Goal: Transaction & Acquisition: Purchase product/service

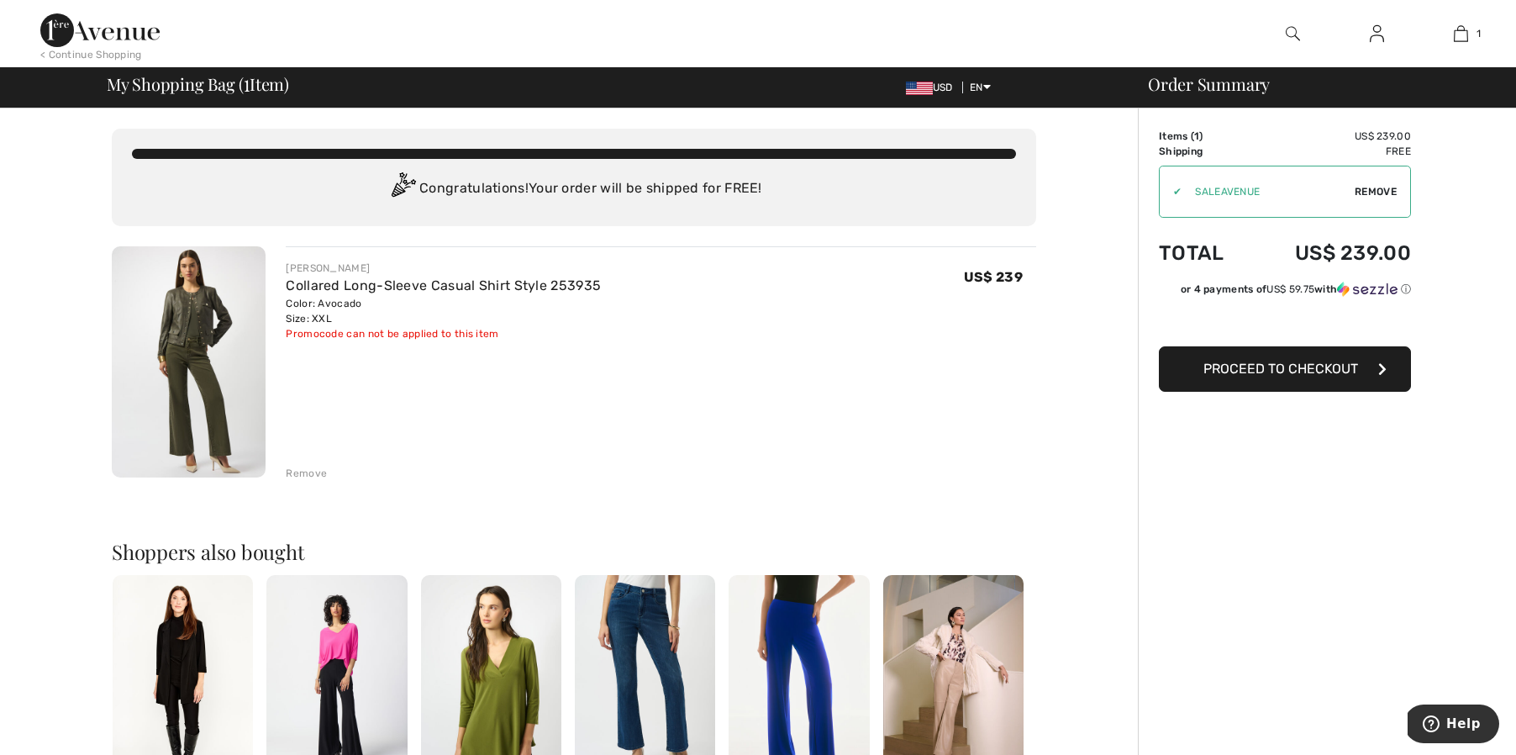
click at [1299, 37] on img at bounding box center [1293, 34] width 14 height 20
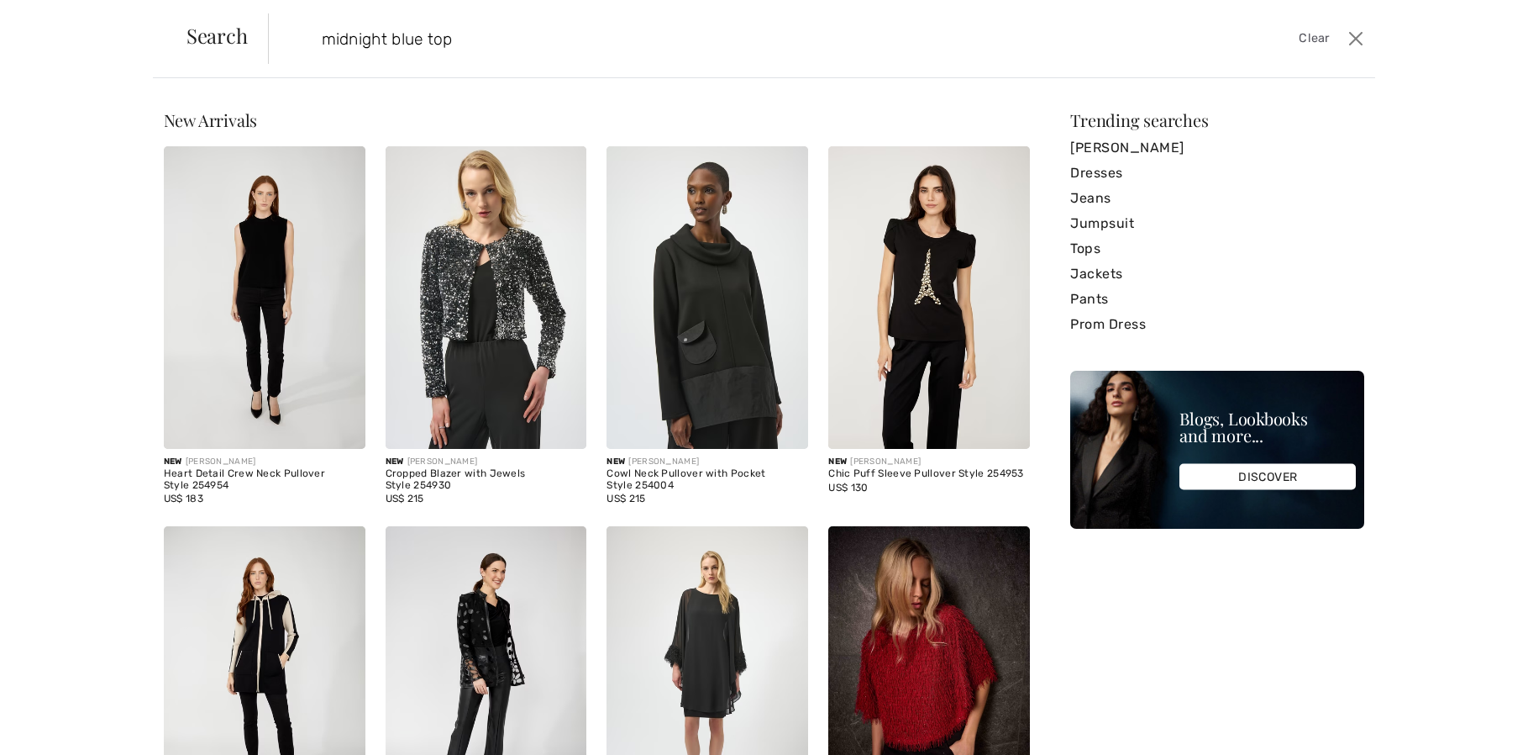
type input "midnight blue top"
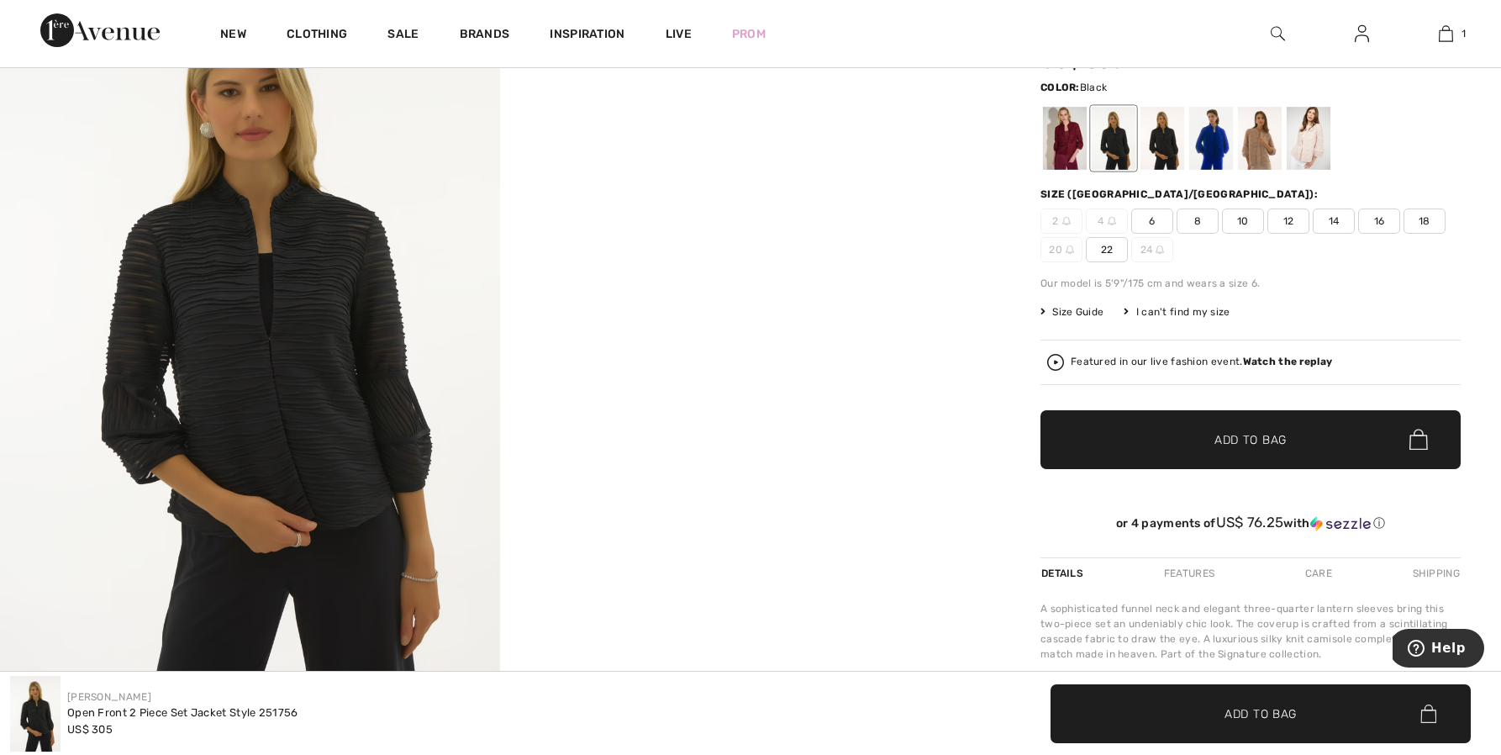
scroll to position [245, 0]
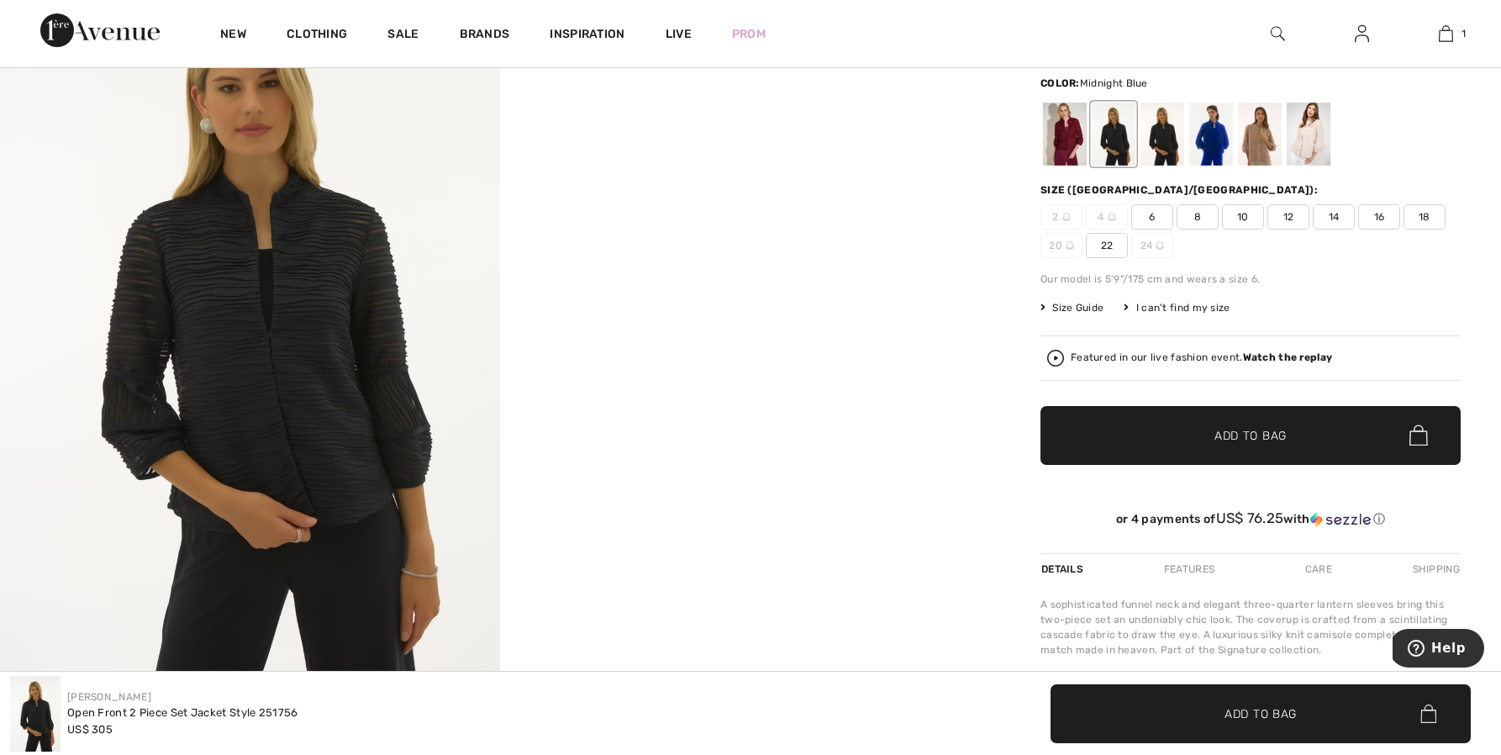
click at [1164, 144] on div at bounding box center [1162, 134] width 44 height 63
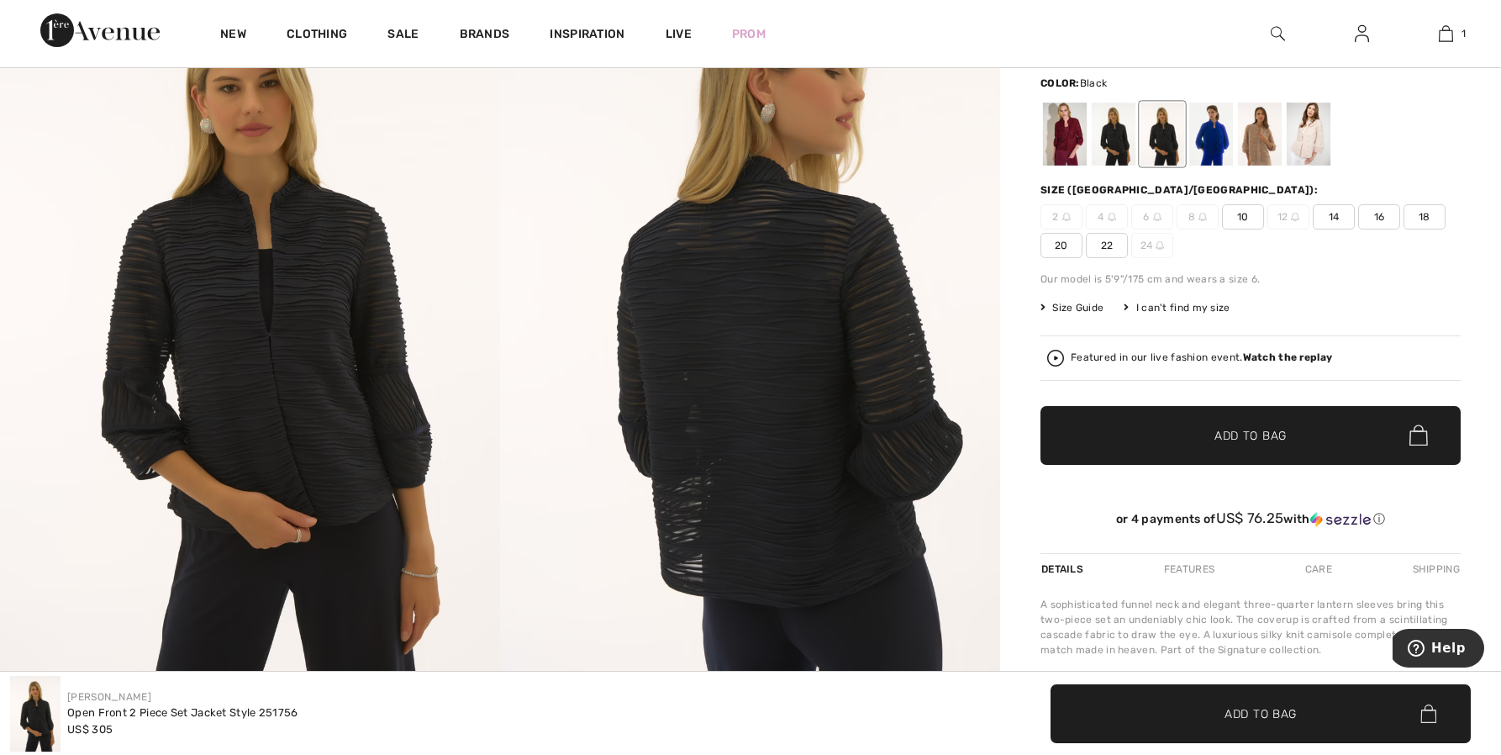
click at [1109, 143] on div at bounding box center [1114, 134] width 44 height 63
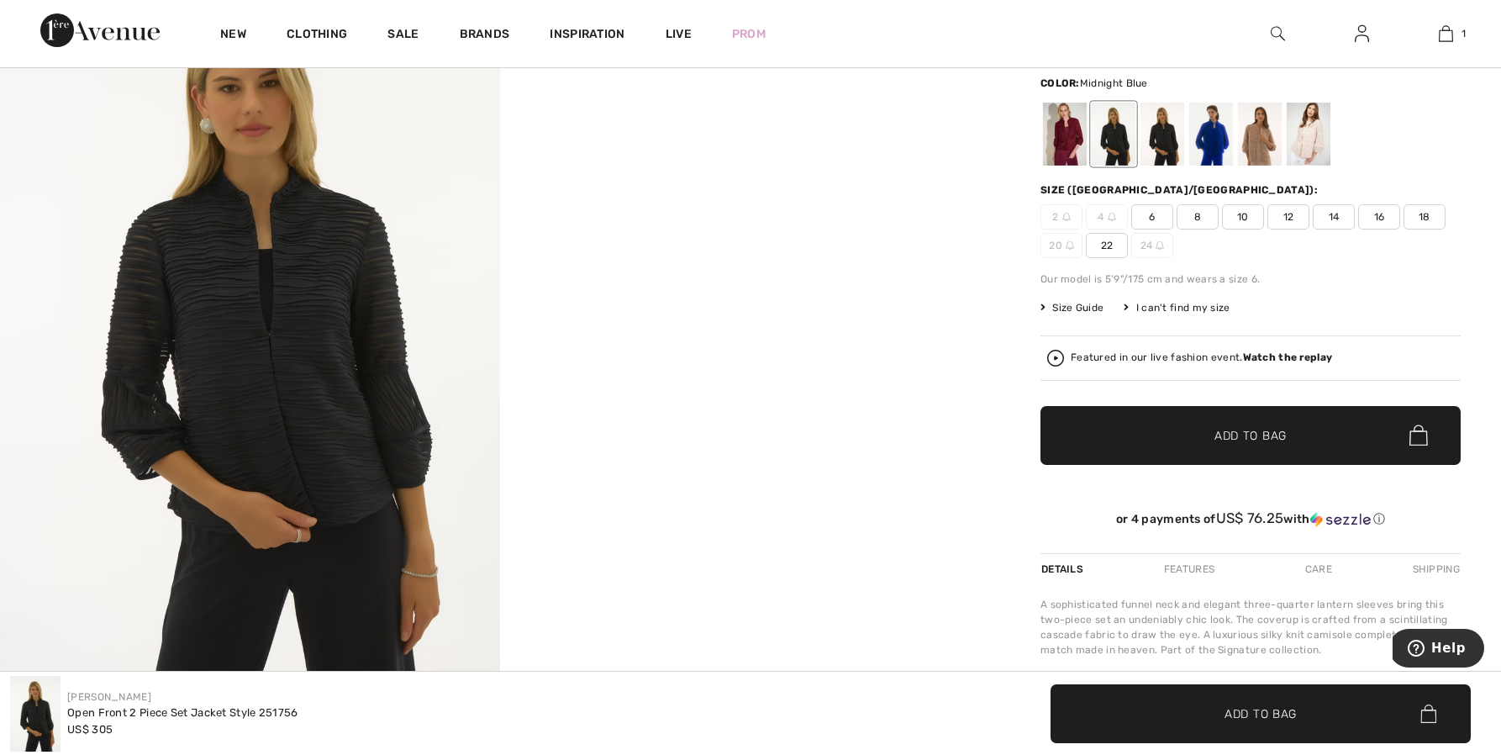
click at [1163, 140] on div at bounding box center [1162, 134] width 44 height 63
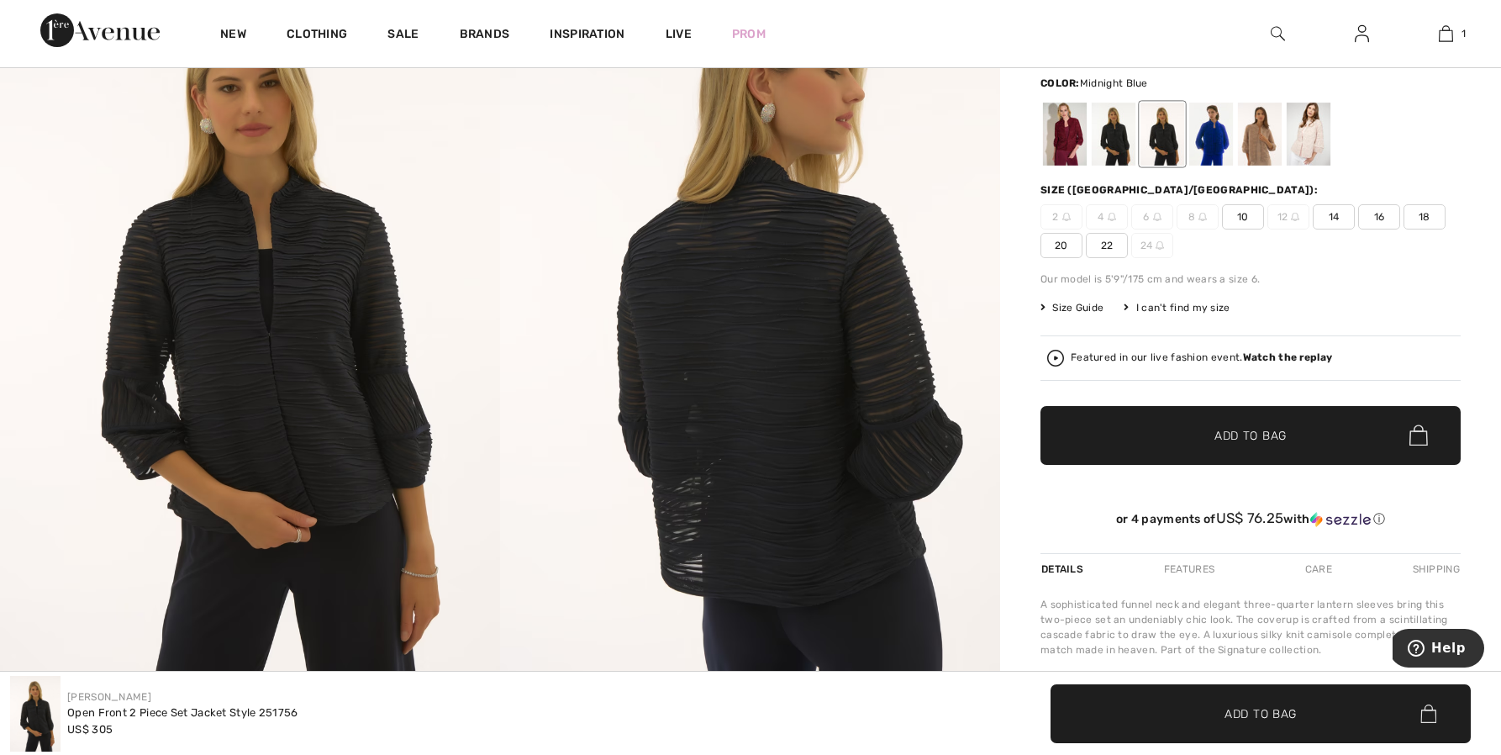
click at [1162, 134] on div at bounding box center [1162, 134] width 44 height 63
click at [1074, 307] on span "Size Guide" at bounding box center [1071, 307] width 63 height 15
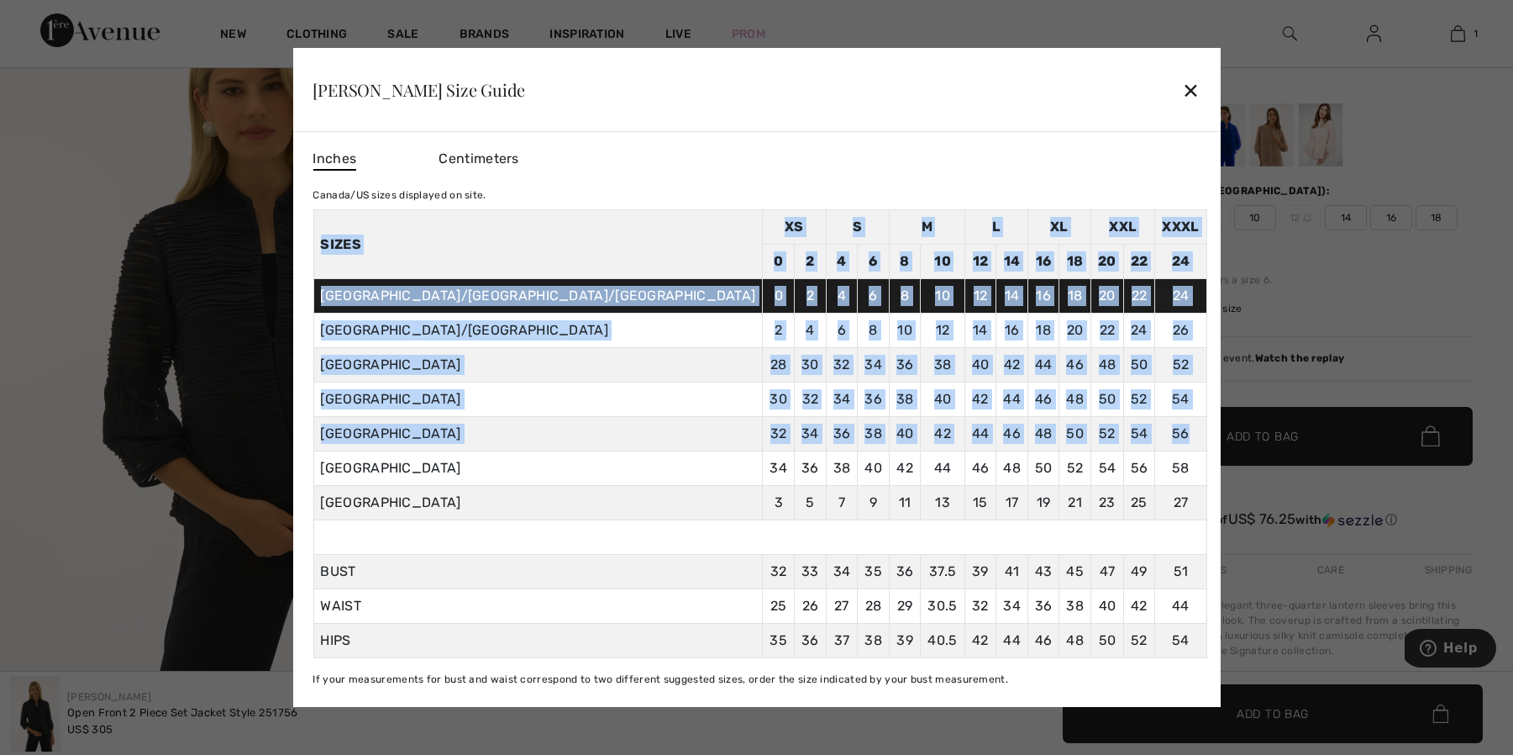
drag, startPoint x: 1104, startPoint y: 321, endPoint x: 1095, endPoint y: 429, distance: 108.0
click at [1095, 430] on div "Inches Centimeters Canada/US sizes displayed on site. Sizes XS S M L XL XXL XXX…" at bounding box center [756, 419] width 928 height 575
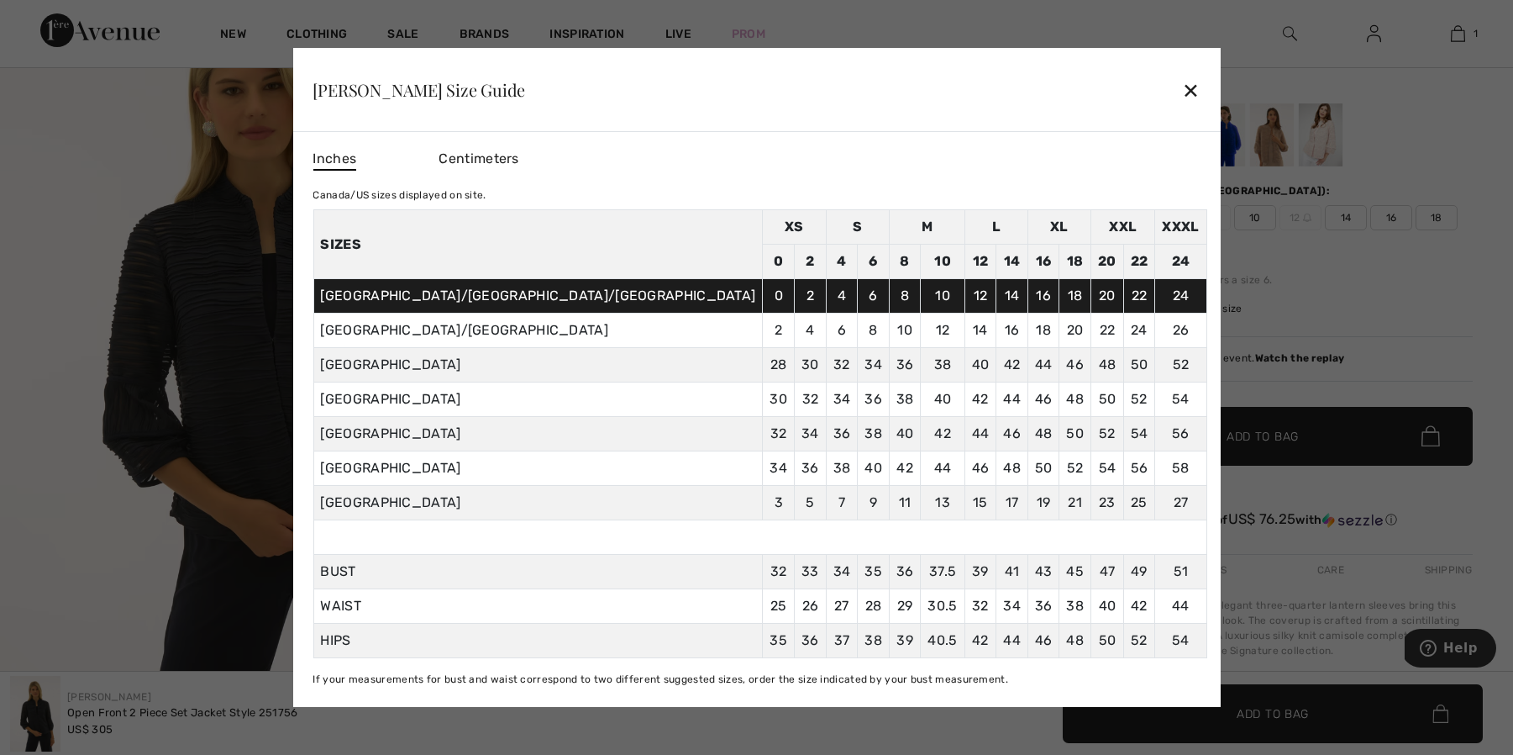
click at [933, 693] on div "Inches Centimeters Canada/US sizes displayed on site. Sizes XS S M L XL XXL XXX…" at bounding box center [756, 419] width 928 height 575
click at [1182, 90] on div "✕" at bounding box center [1191, 89] width 18 height 35
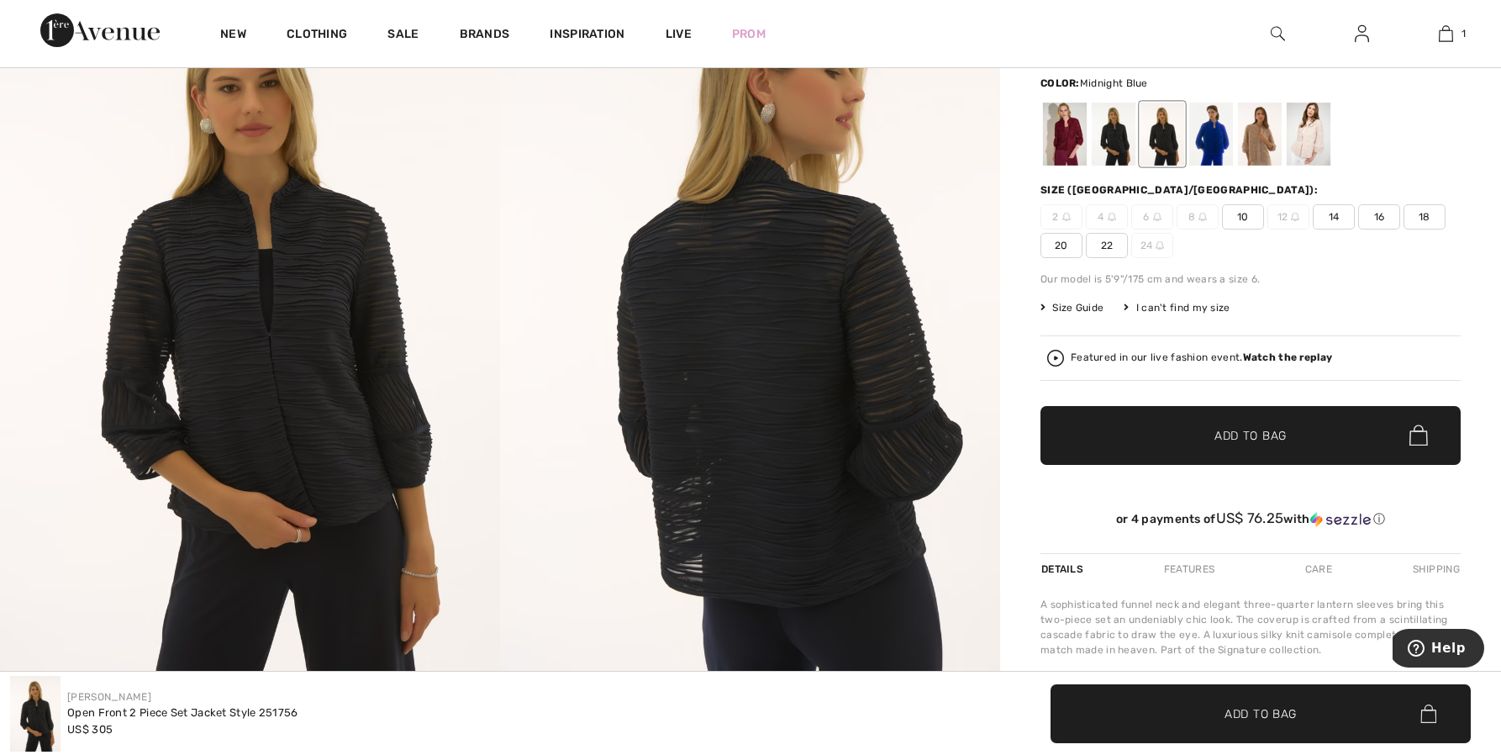
click at [1061, 248] on span "20" at bounding box center [1061, 245] width 42 height 25
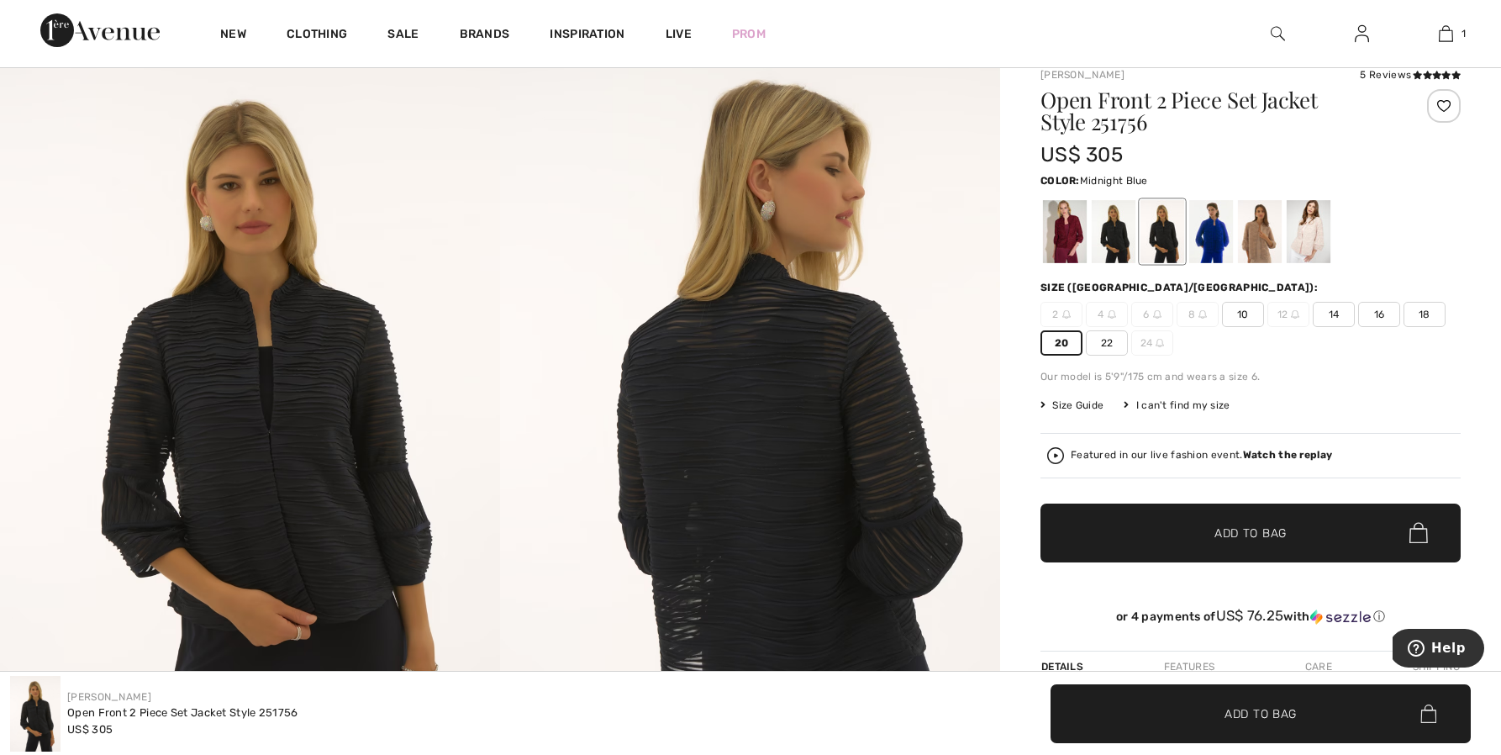
scroll to position [0, 0]
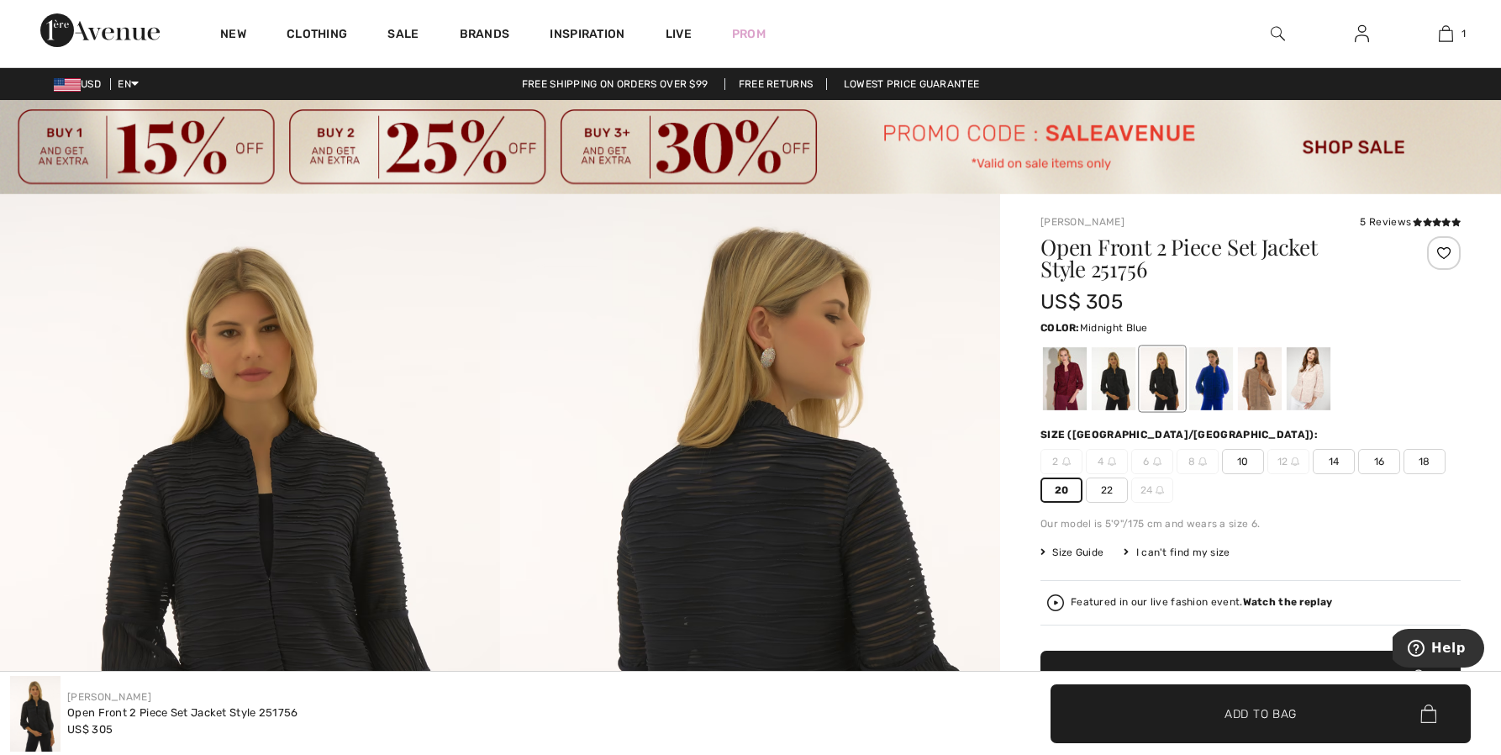
click at [1253, 659] on span "✔ Added to Bag Add to Bag" at bounding box center [1250, 679] width 420 height 59
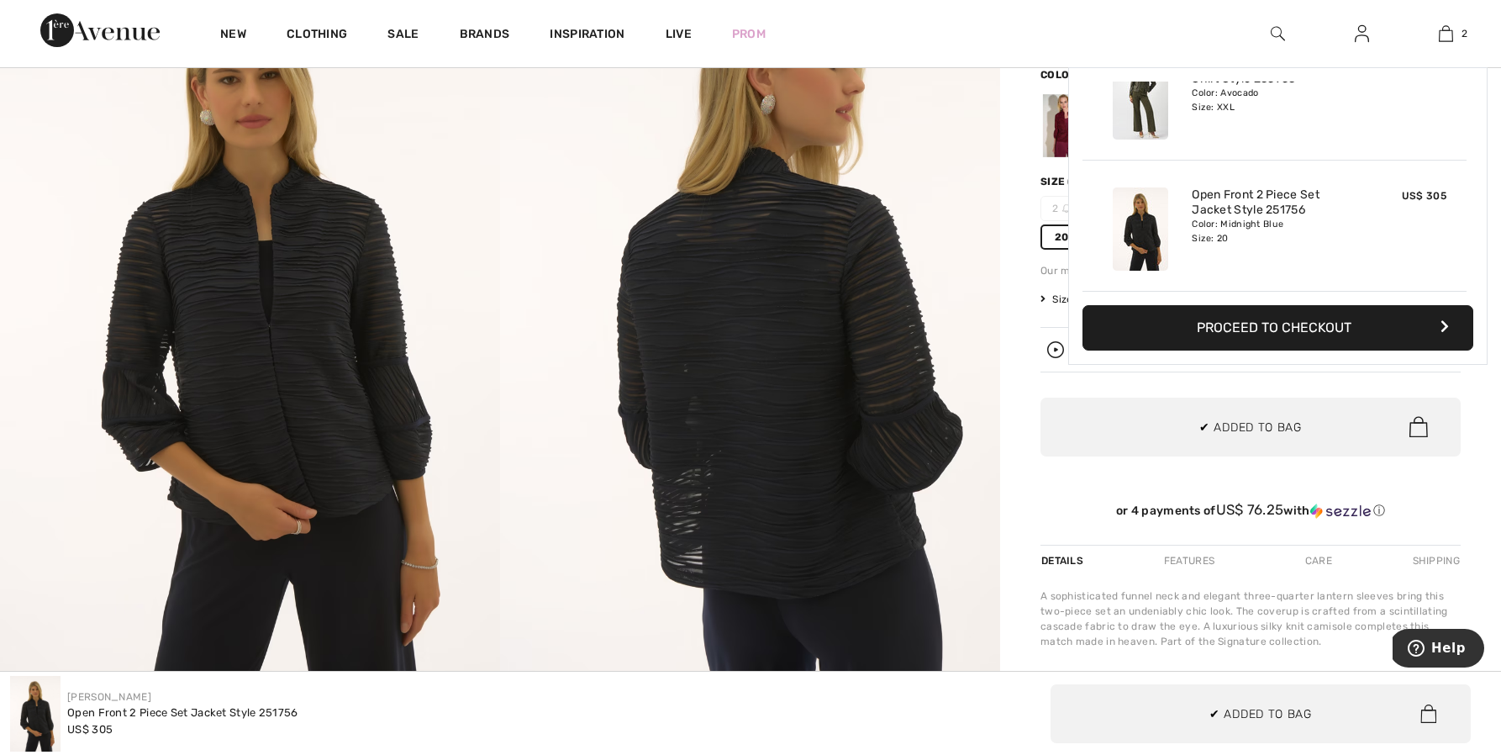
scroll to position [258, 0]
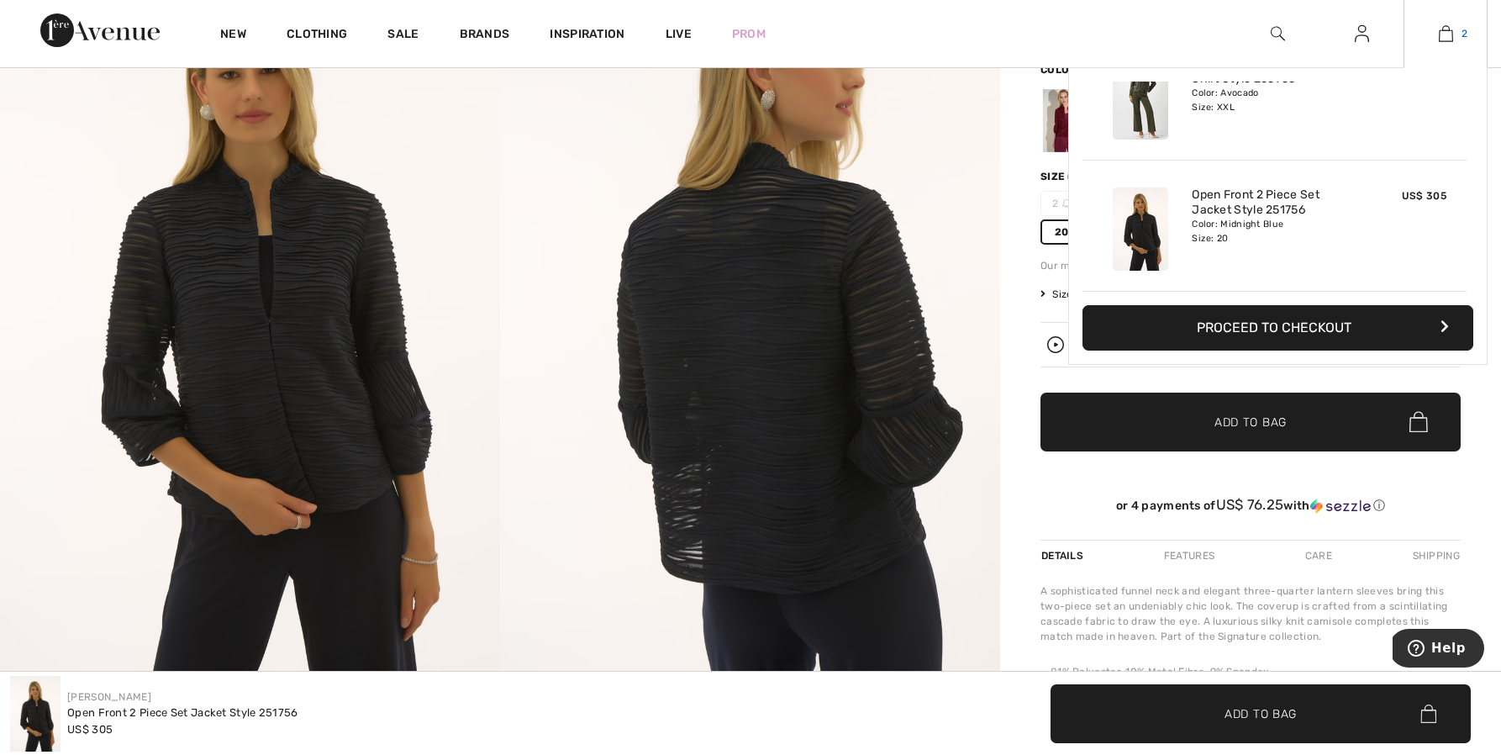
click at [1451, 34] on img at bounding box center [1446, 34] width 14 height 20
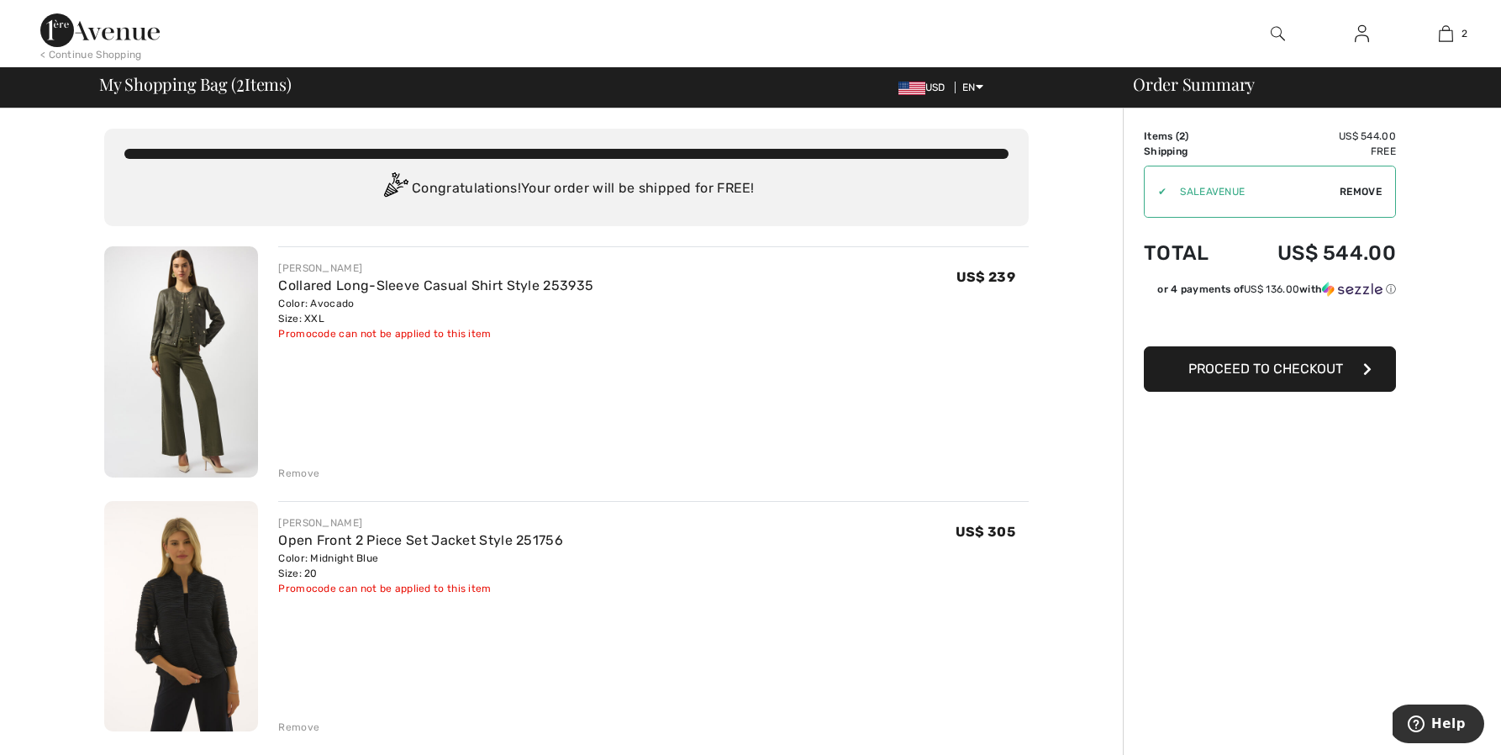
click at [117, 31] on img at bounding box center [99, 30] width 119 height 34
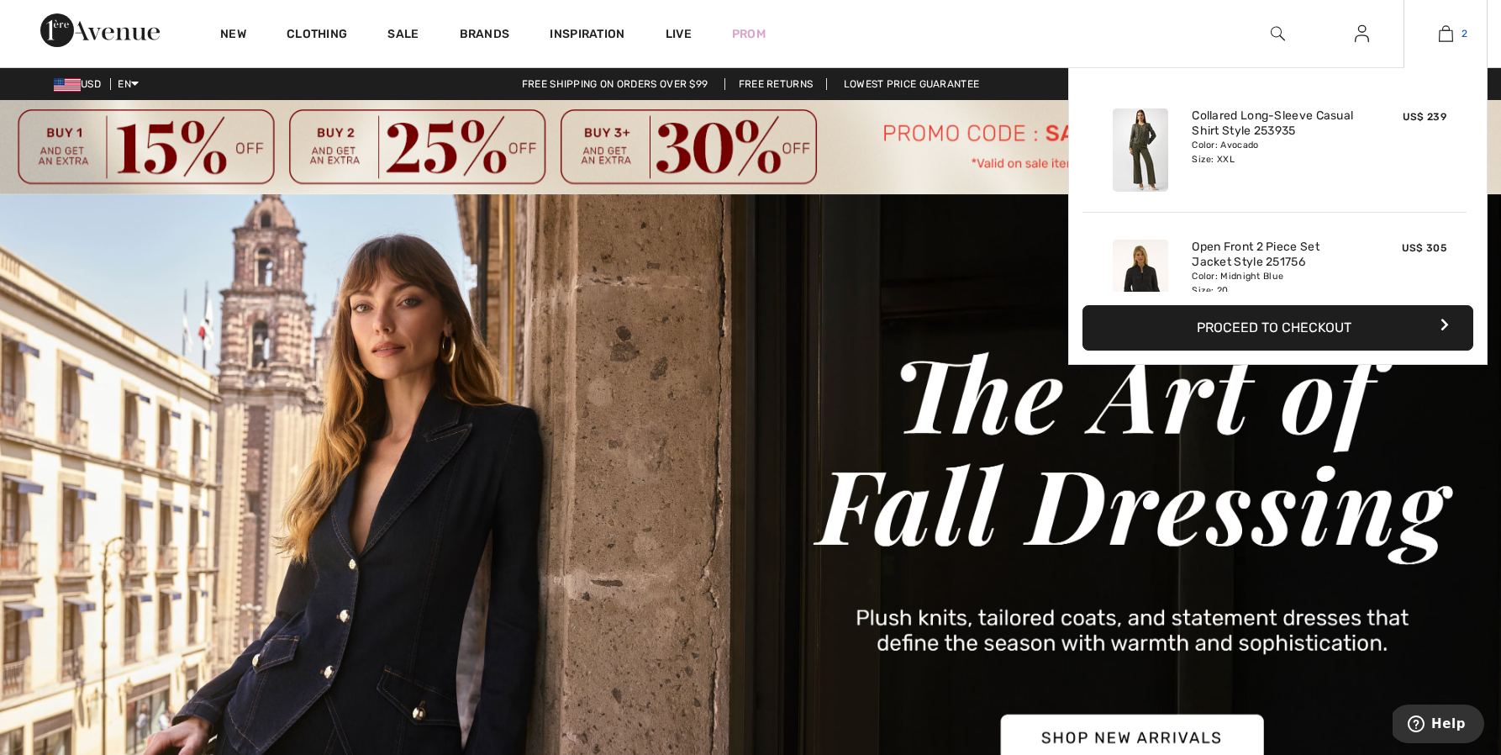
click at [1460, 37] on link "2" at bounding box center [1445, 34] width 82 height 20
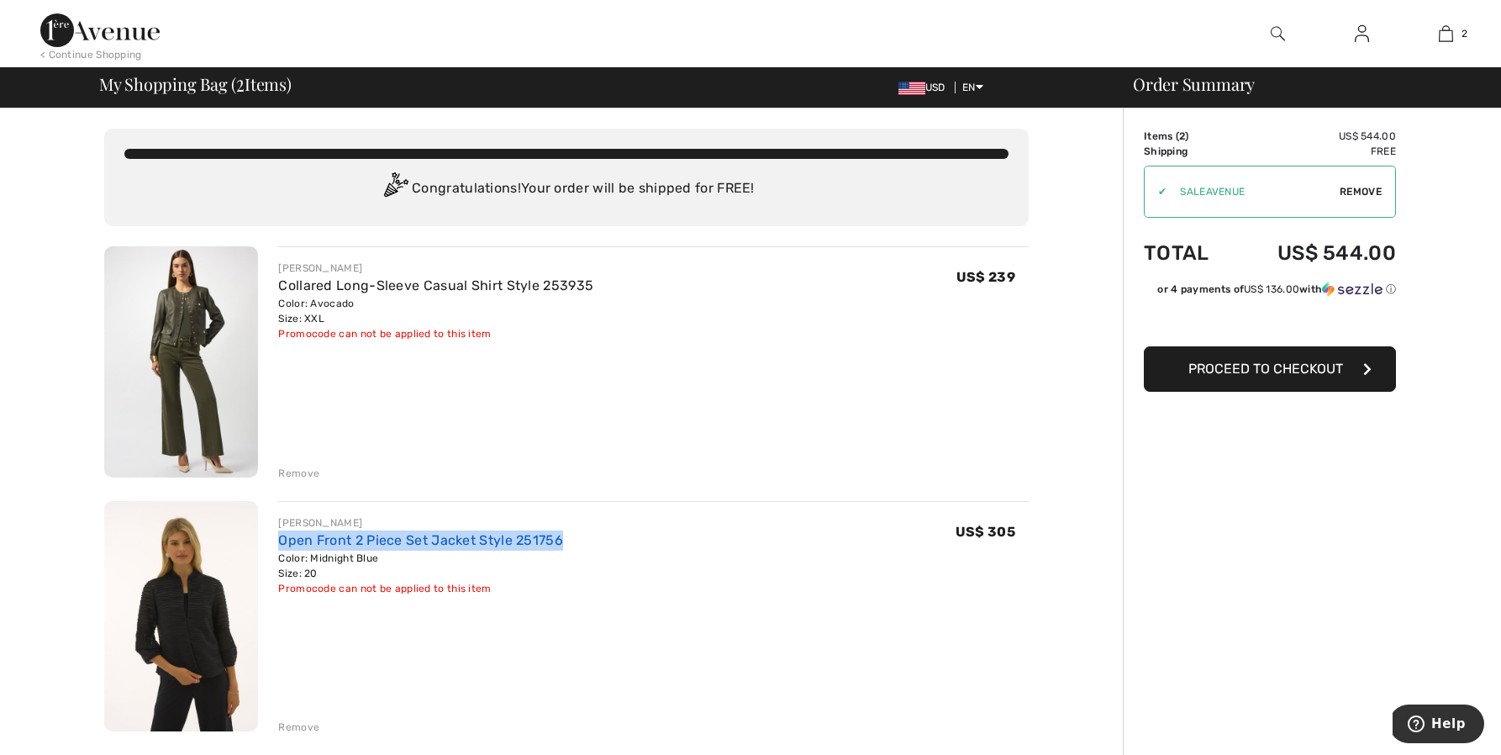
drag, startPoint x: 565, startPoint y: 539, endPoint x: 281, endPoint y: 536, distance: 284.0
click at [281, 536] on div "JOSEPH RIBKOFF Open Front 2 Piece Set Jacket Style 251756 Color: Midnight Blue …" at bounding box center [653, 555] width 750 height 81
copy link "Open Front 2 Piece Set Jacket Style 251756"
